Goal: Task Accomplishment & Management: Use online tool/utility

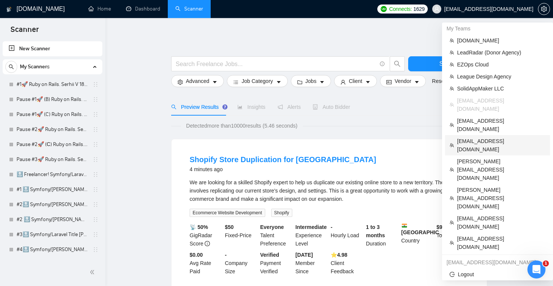
click at [481, 137] on span "[EMAIL_ADDRESS][DOMAIN_NAME]" at bounding box center [501, 145] width 88 height 17
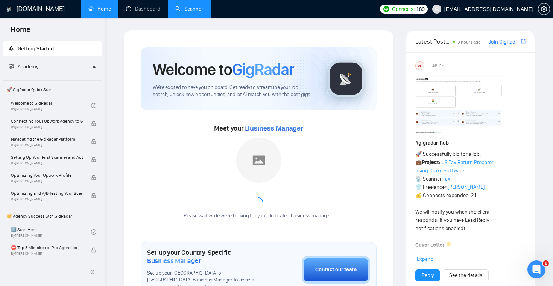
click at [196, 7] on link "Scanner" at bounding box center [189, 9] width 28 height 6
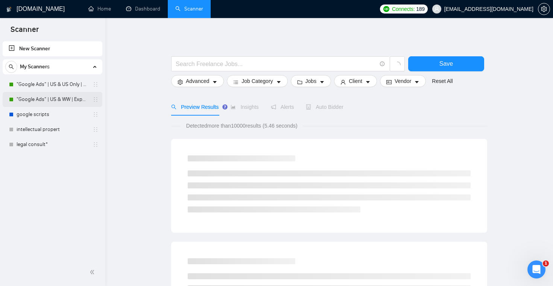
click at [67, 101] on link ""Google Ads" | US & WW | Expert" at bounding box center [52, 99] width 71 height 15
